Goal: Find specific page/section: Find specific page/section

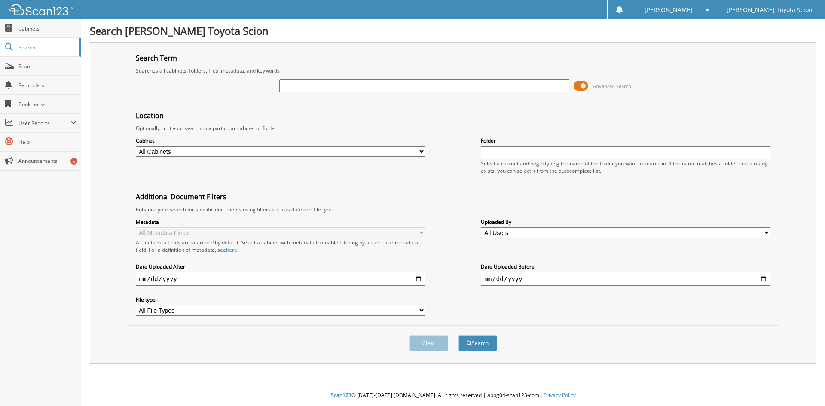
click at [309, 79] on div at bounding box center [424, 86] width 290 height 15
click at [309, 81] on input "text" at bounding box center [424, 86] width 290 height 13
type input "r"
click at [324, 86] on input "text" at bounding box center [424, 86] width 290 height 13
type input "p7009"
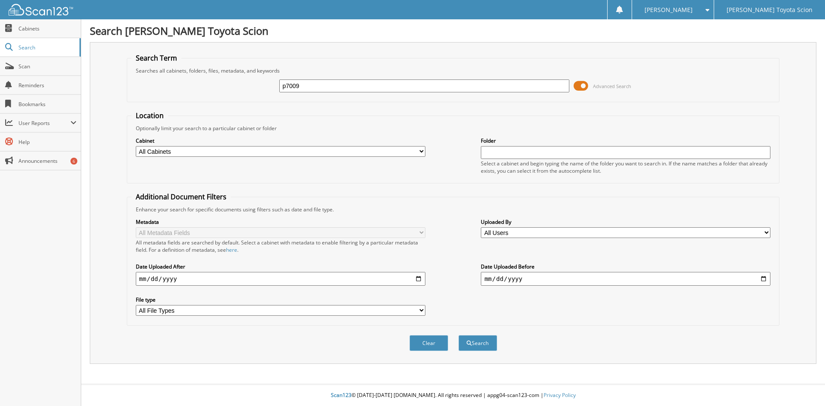
click at [459, 335] on button "Search" at bounding box center [478, 343] width 39 height 16
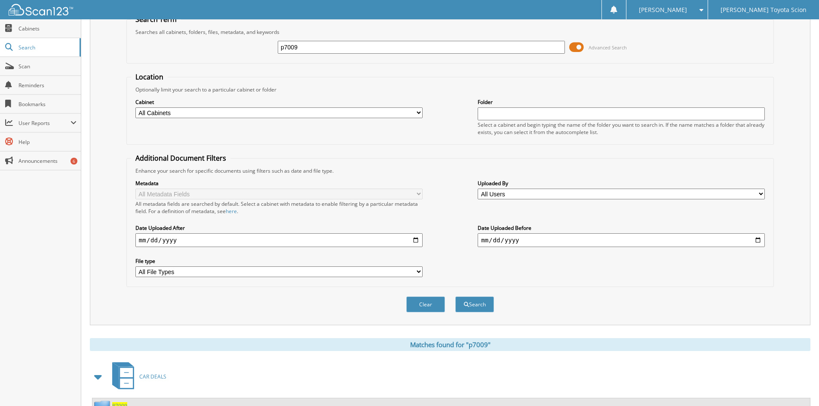
scroll to position [74, 0]
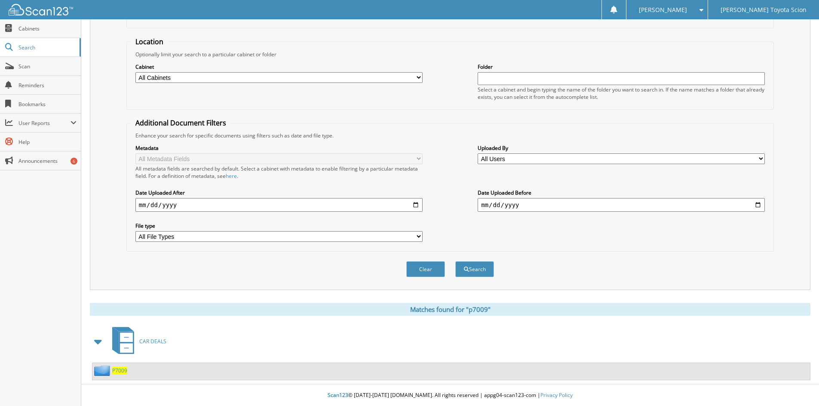
click at [118, 372] on span "P7009" at bounding box center [119, 370] width 15 height 7
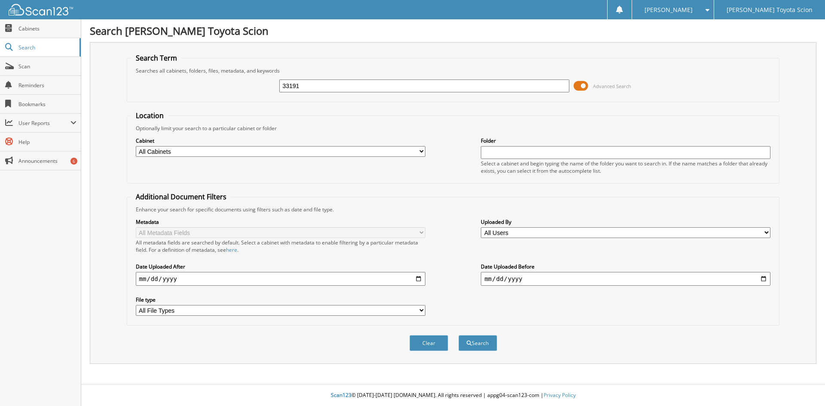
type input "33191"
click at [459, 335] on button "Search" at bounding box center [478, 343] width 39 height 16
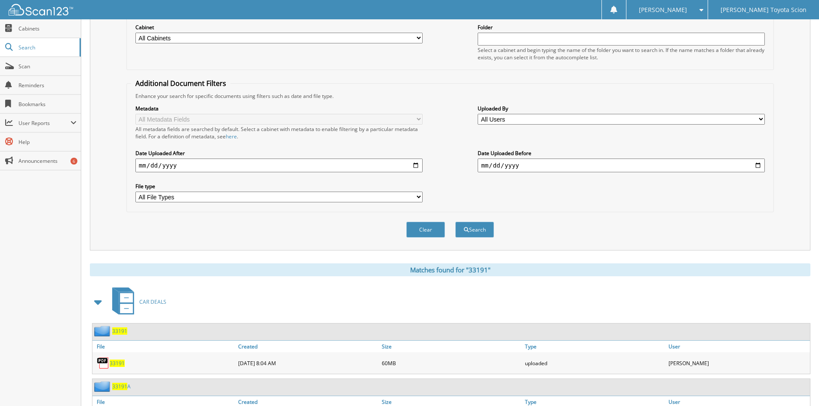
scroll to position [172, 0]
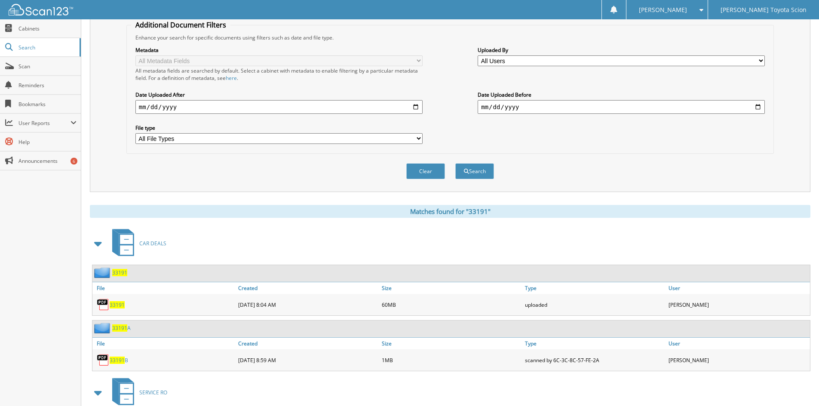
click at [119, 307] on span "33191" at bounding box center [117, 304] width 15 height 7
